Goal: Check status: Check status

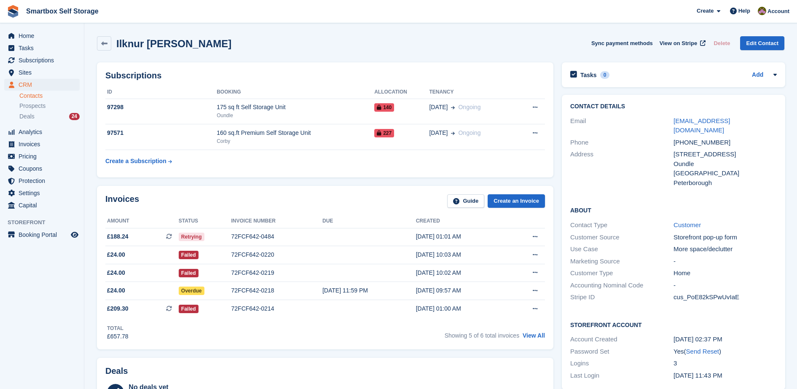
scroll to position [33, 0]
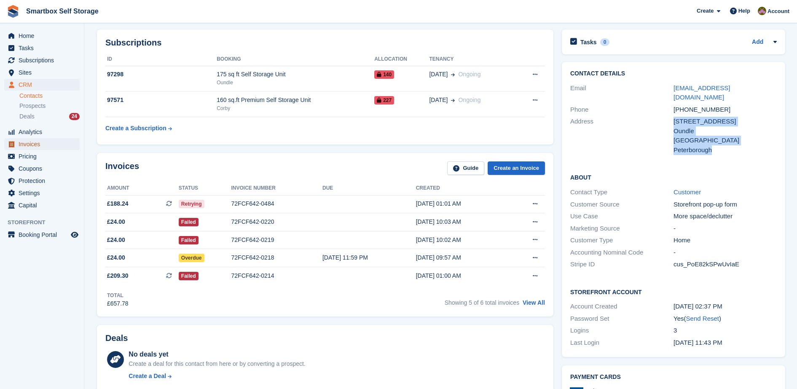
click at [27, 145] on span "Invoices" at bounding box center [44, 144] width 51 height 12
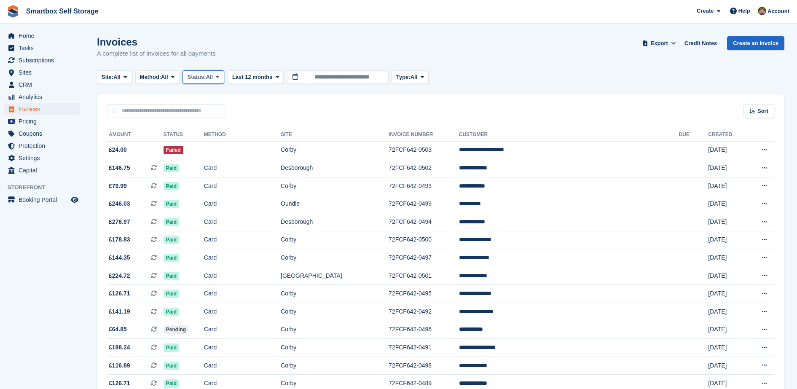
click at [206, 75] on span "Status:" at bounding box center [196, 77] width 19 height 8
click at [218, 137] on link "Open" at bounding box center [222, 142] width 73 height 15
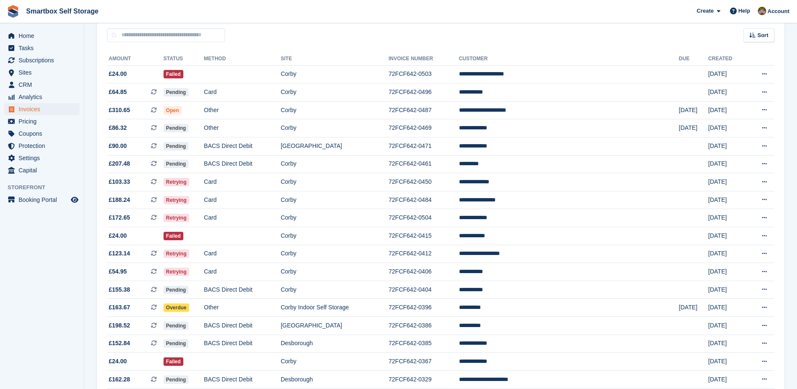
scroll to position [78, 0]
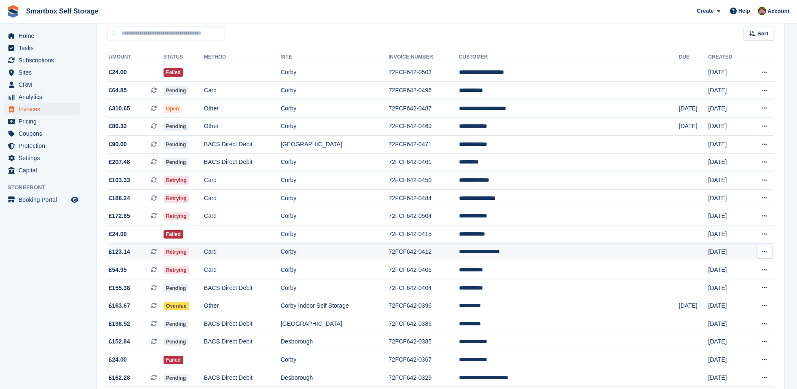
click at [386, 253] on td "Corby" at bounding box center [335, 252] width 108 height 18
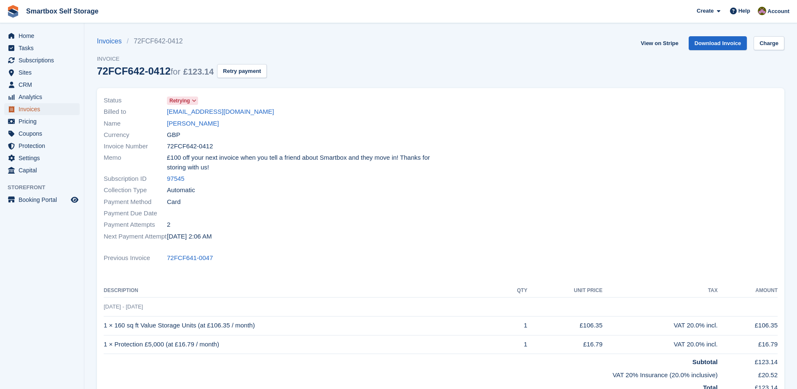
click at [30, 109] on span "Invoices" at bounding box center [44, 109] width 51 height 12
